Goal: Find specific page/section

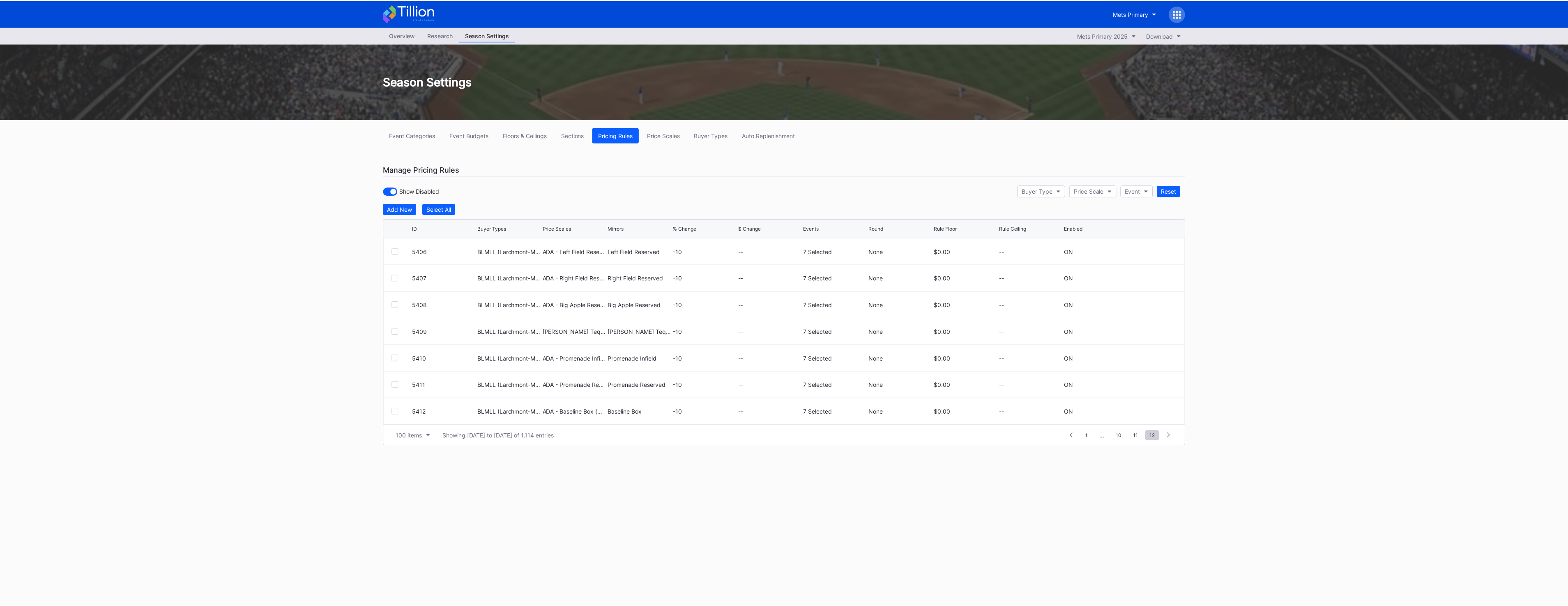
scroll to position [187, 0]
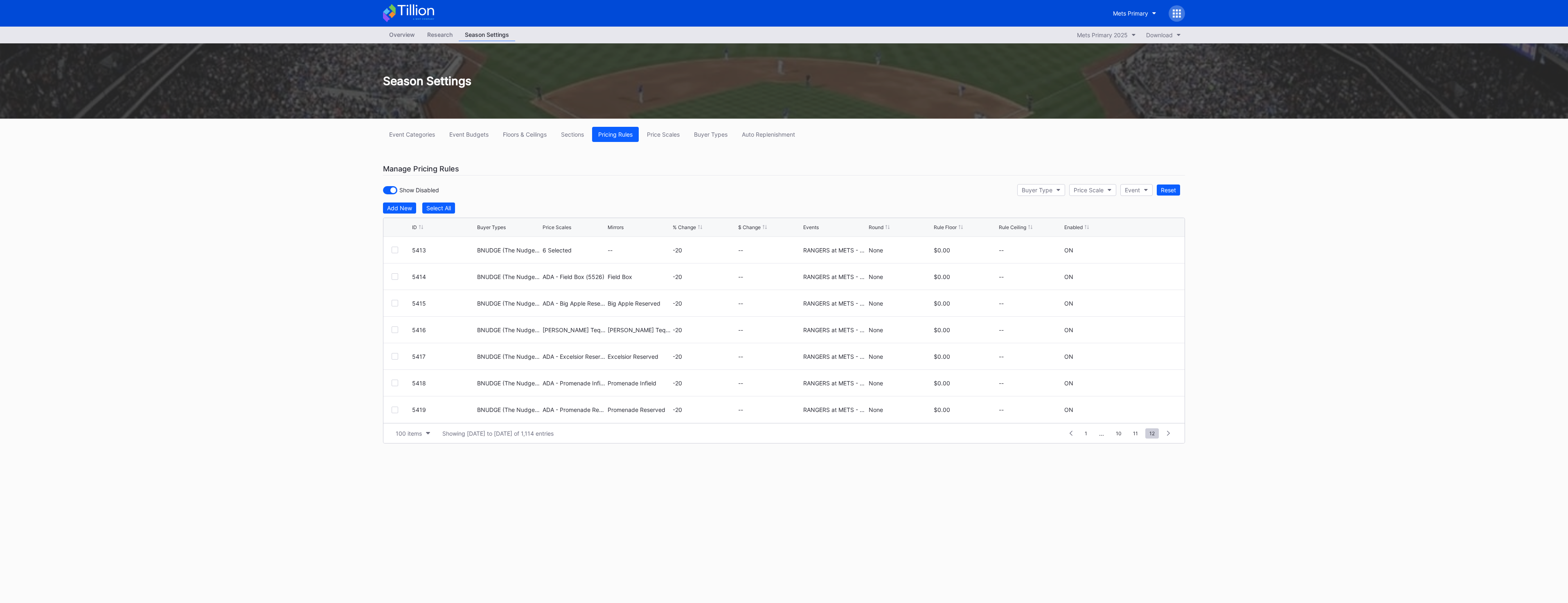
click at [410, 13] on icon at bounding box center [416, 10] width 37 height 11
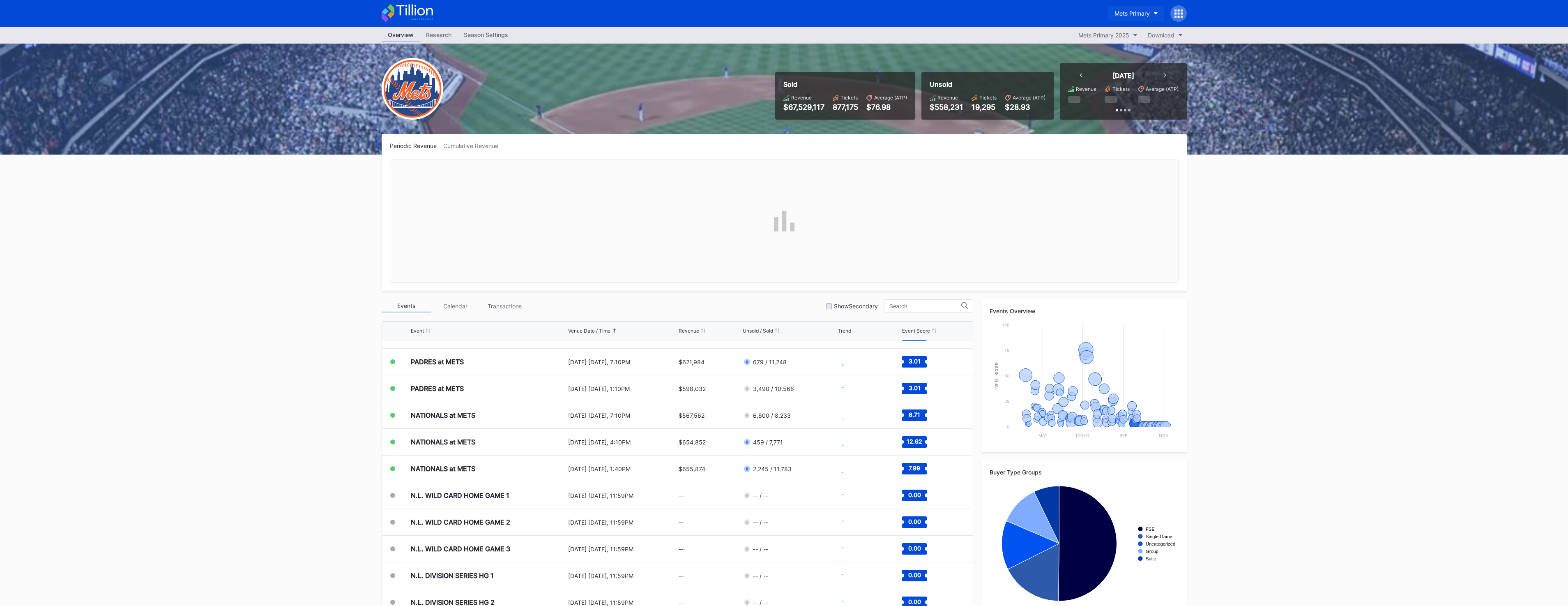
click at [1126, 16] on div "Mets Primary" at bounding box center [1132, 13] width 35 height 7
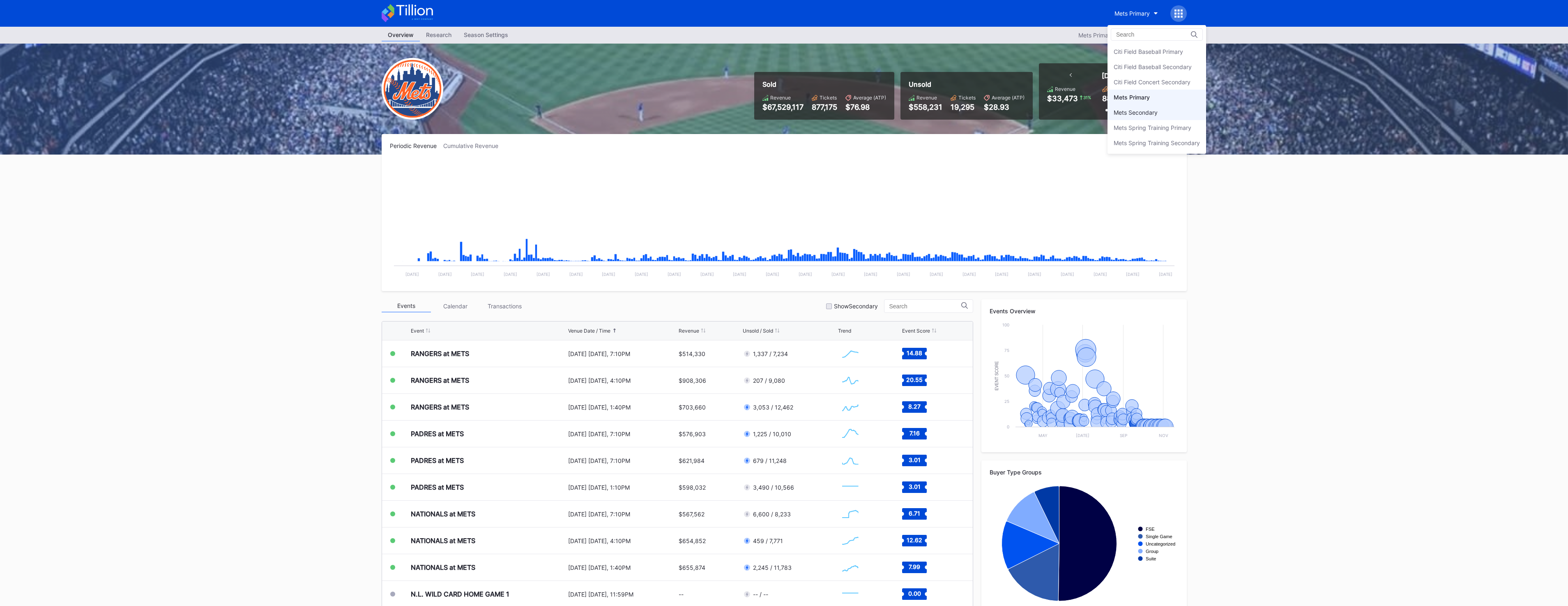
click at [1152, 114] on div "Mets Secondary" at bounding box center [1135, 112] width 44 height 7
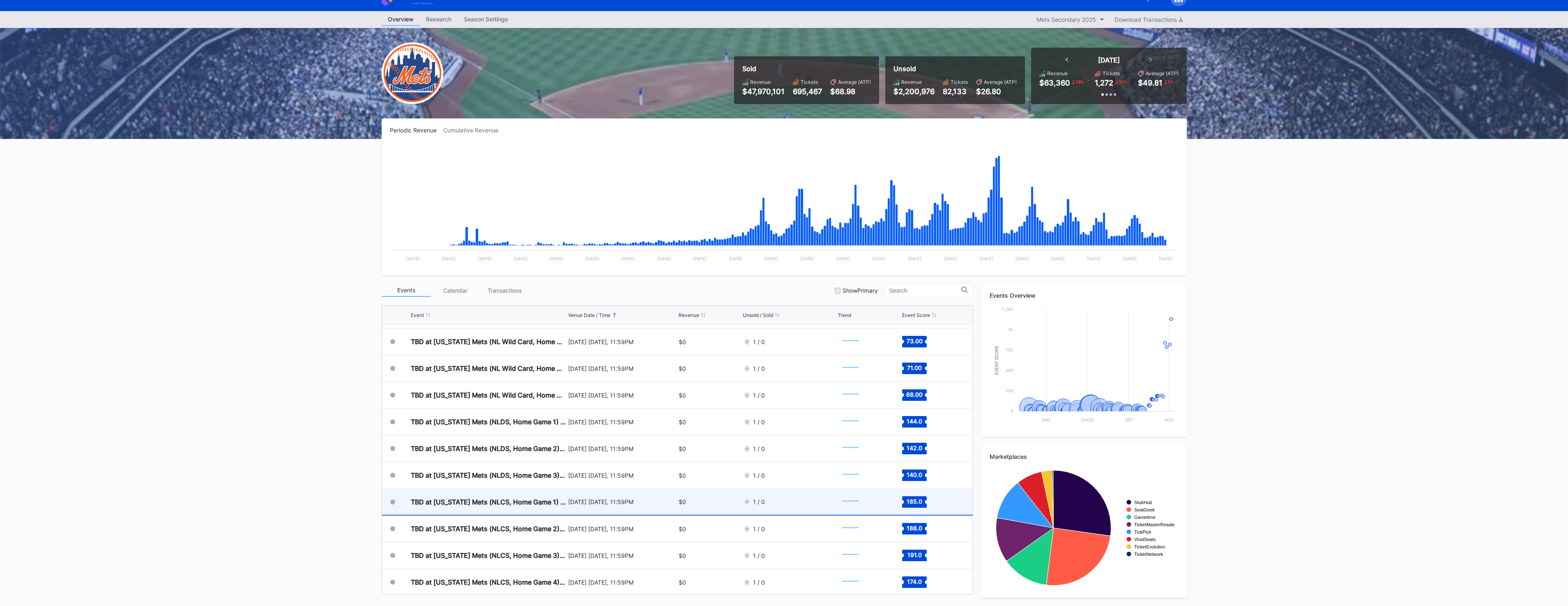
scroll to position [2119, 0]
